Goal: Find specific page/section: Find specific page/section

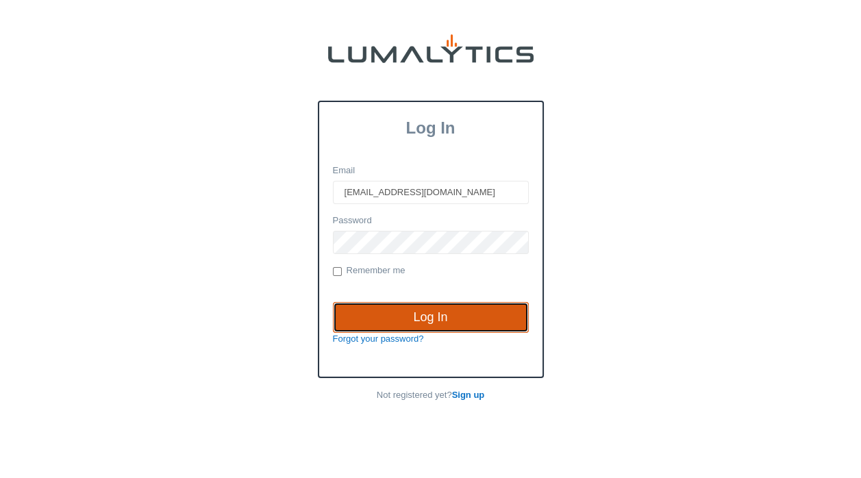
click at [419, 312] on input "Log In" at bounding box center [431, 317] width 196 height 31
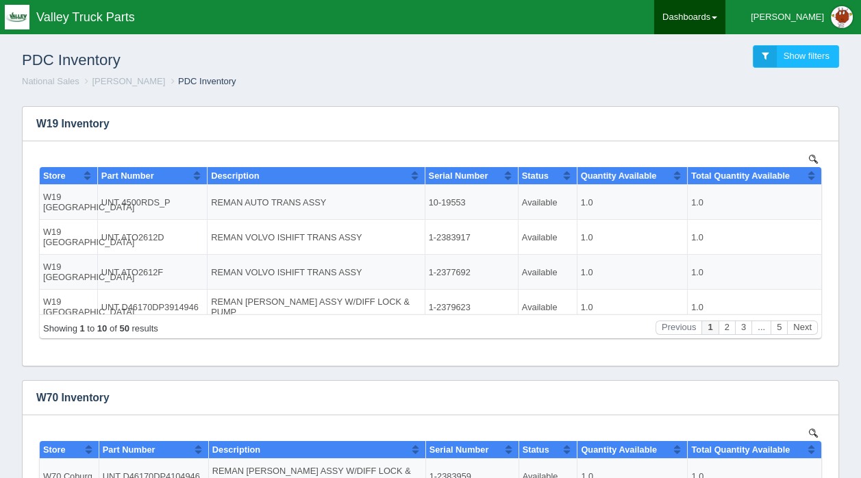
click at [725, 19] on link "Dashboards" at bounding box center [689, 17] width 71 height 34
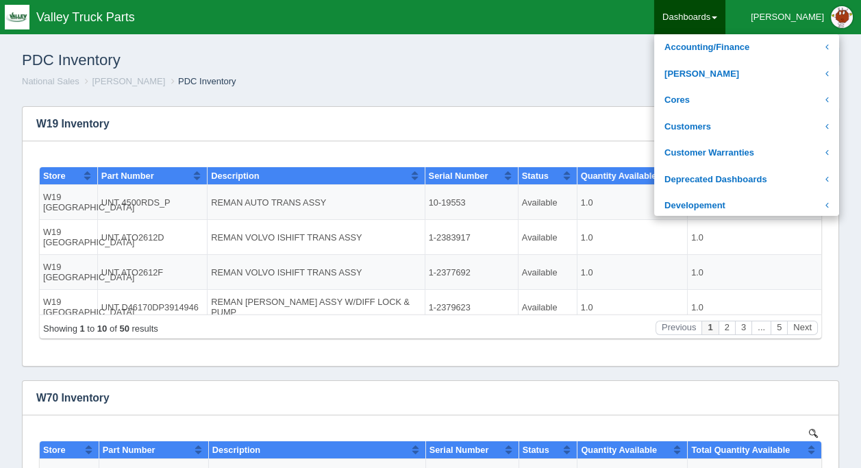
click at [666, 55] on div "PDC Inventory Show filters" at bounding box center [430, 56] width 839 height 37
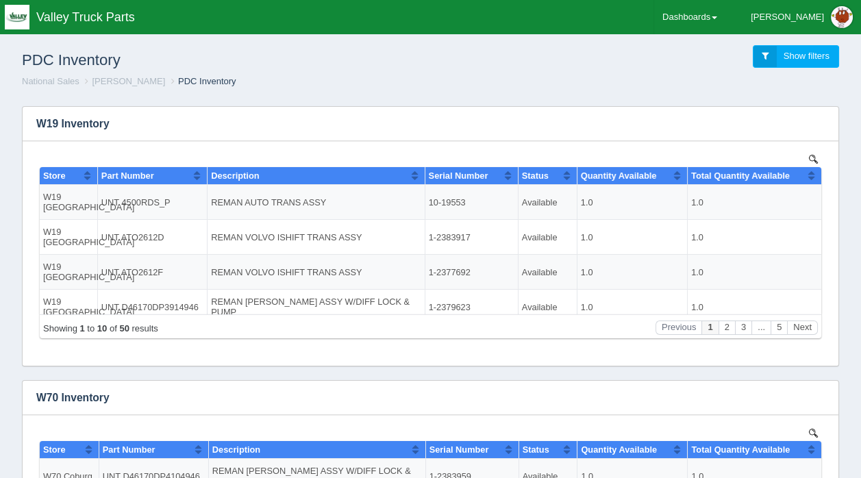
click at [812, 54] on span "Show filters" at bounding box center [806, 56] width 46 height 10
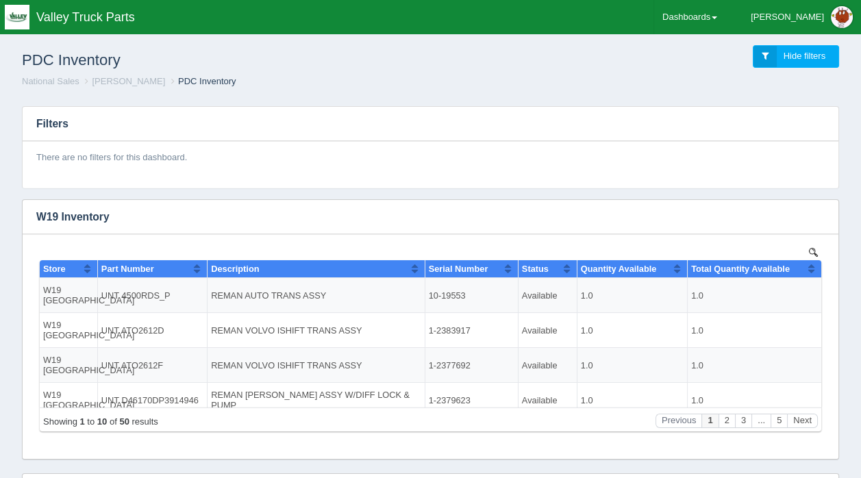
click at [812, 54] on span "Hide filters" at bounding box center [804, 56] width 42 height 10
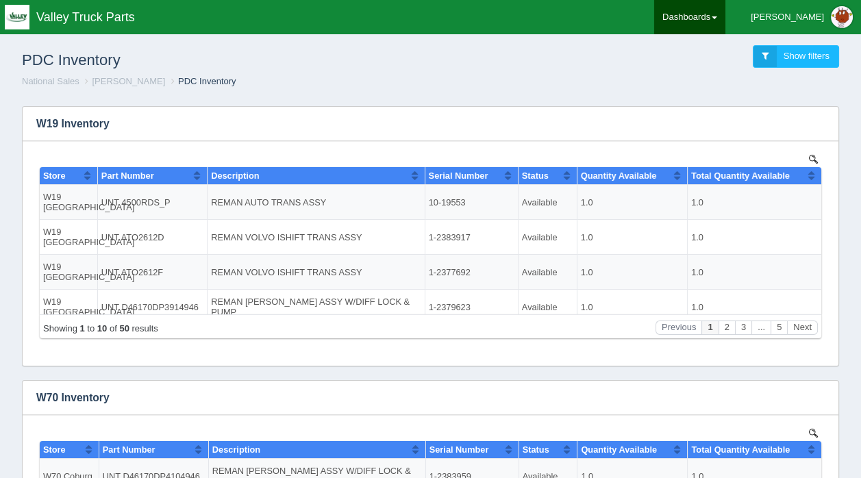
click at [725, 12] on link "Dashboards" at bounding box center [689, 17] width 71 height 34
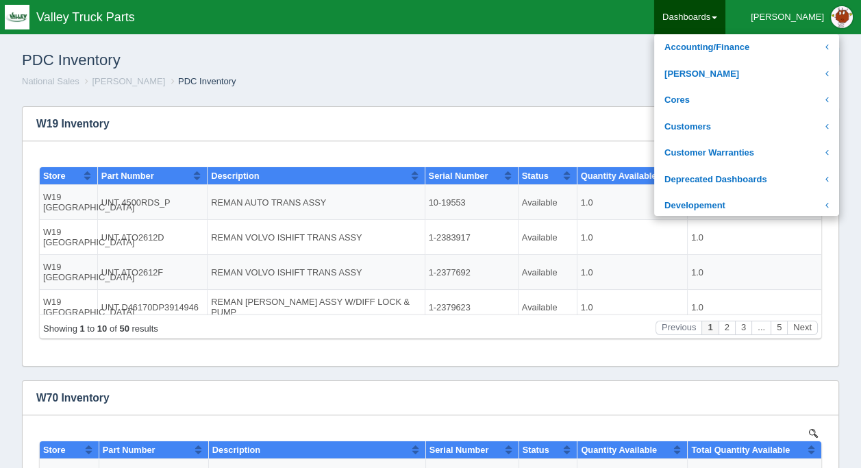
scroll to position [409, 0]
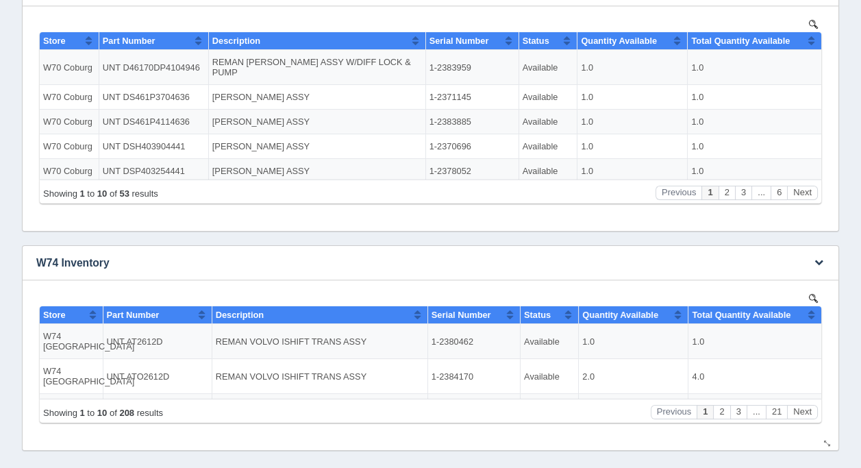
click at [811, 294] on img at bounding box center [813, 297] width 9 height 9
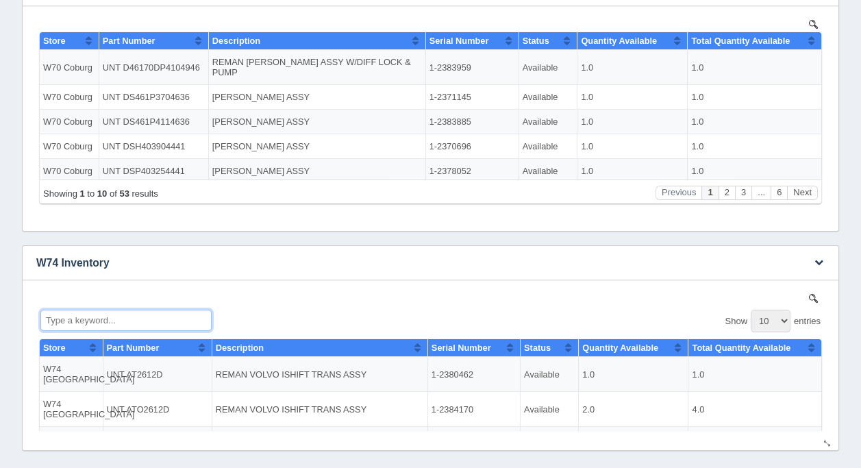
click at [91, 318] on input "Type a keyword..." at bounding box center [125, 319] width 171 height 21
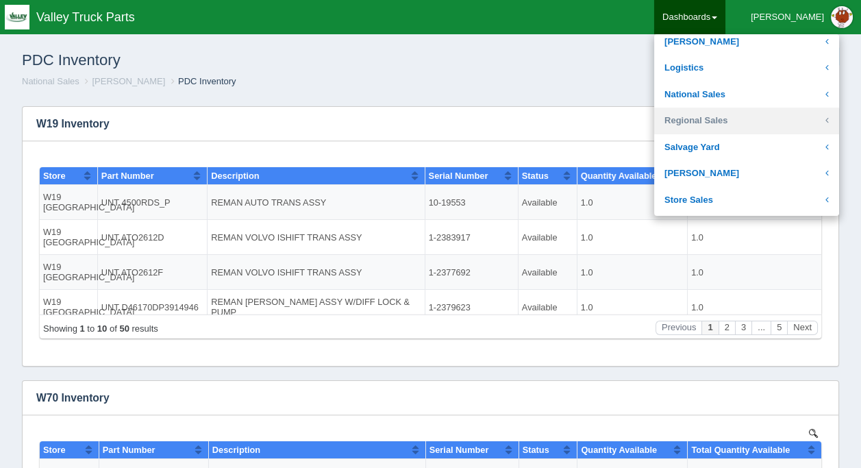
scroll to position [274, 0]
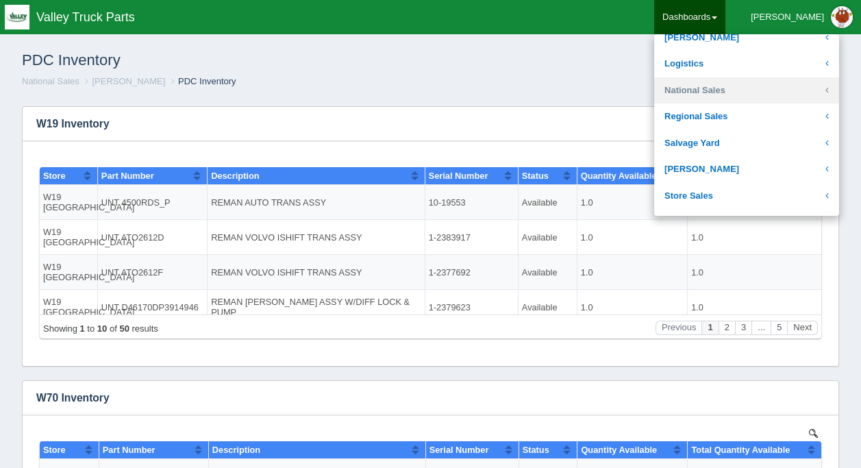
type input "dsp40"
click at [734, 90] on link "National Sales" at bounding box center [746, 90] width 185 height 27
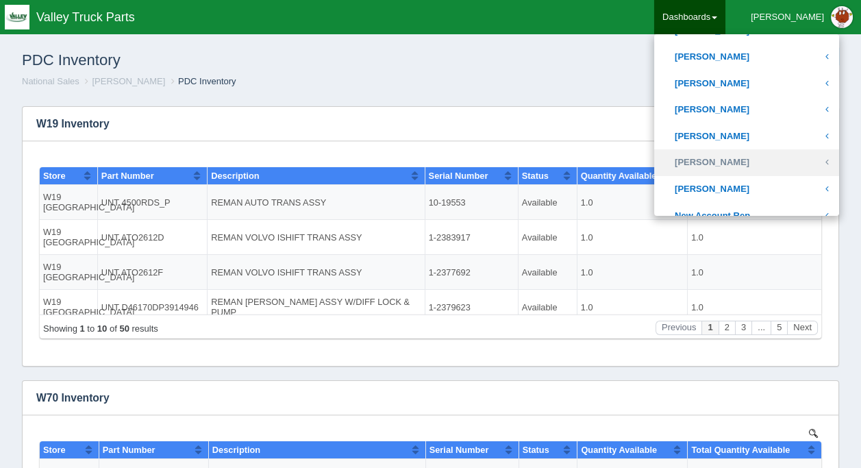
scroll to position [479, 0]
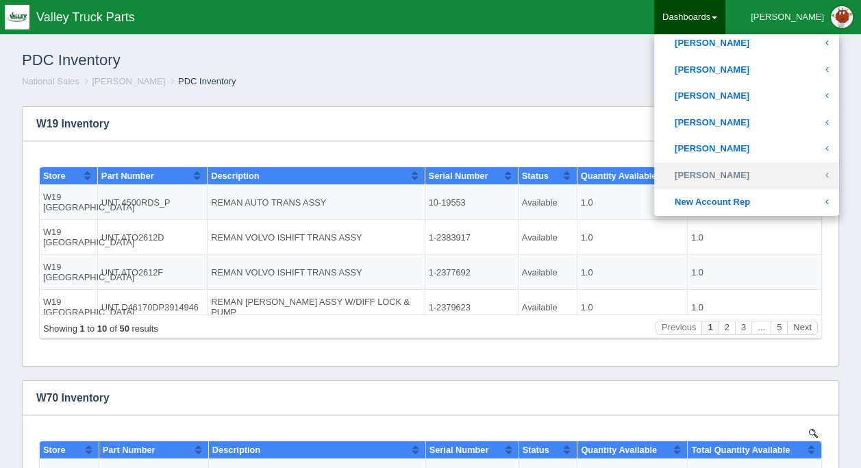
click at [742, 165] on link "Kyle Forster" at bounding box center [746, 175] width 185 height 27
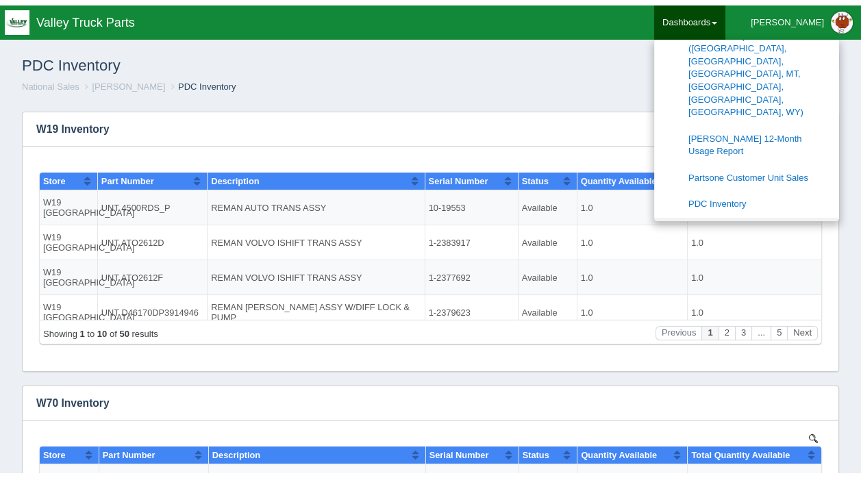
scroll to position [753, 0]
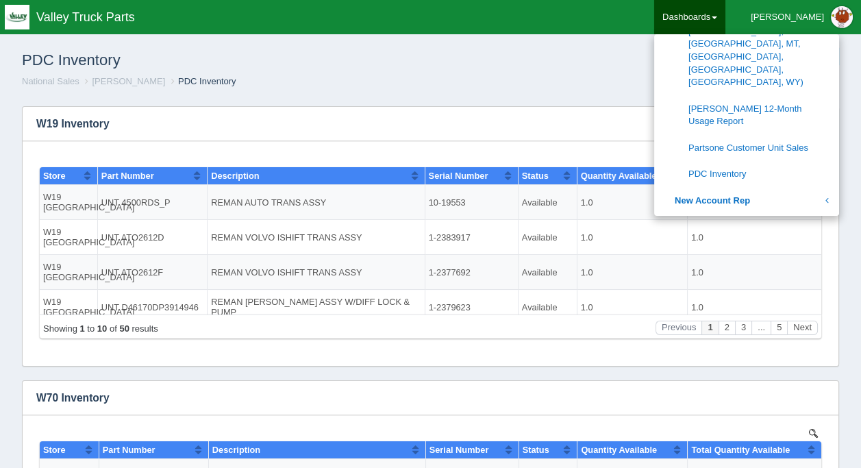
click at [672, 80] on ol "National Sales Kyle Forster PDC Inventory" at bounding box center [430, 81] width 839 height 13
